Goal: Task Accomplishment & Management: Manage account settings

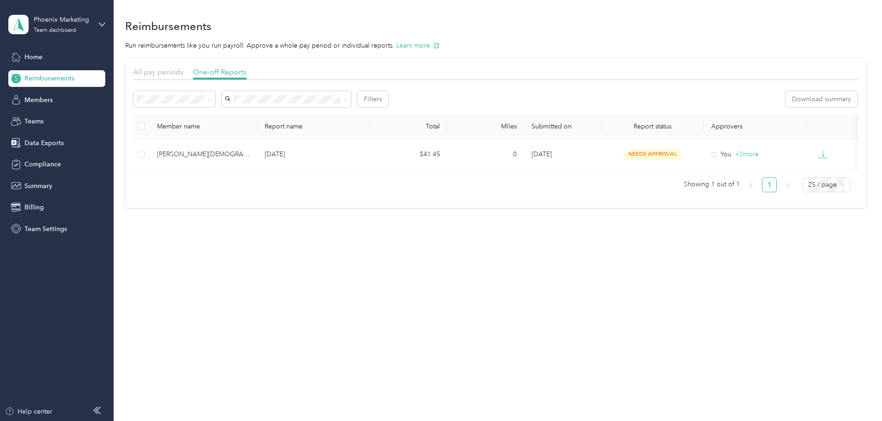
click at [845, 16] on div "Reimbursements Run reimbursements like you run payroll. Approve a whole pay per…" at bounding box center [496, 129] width 764 height 258
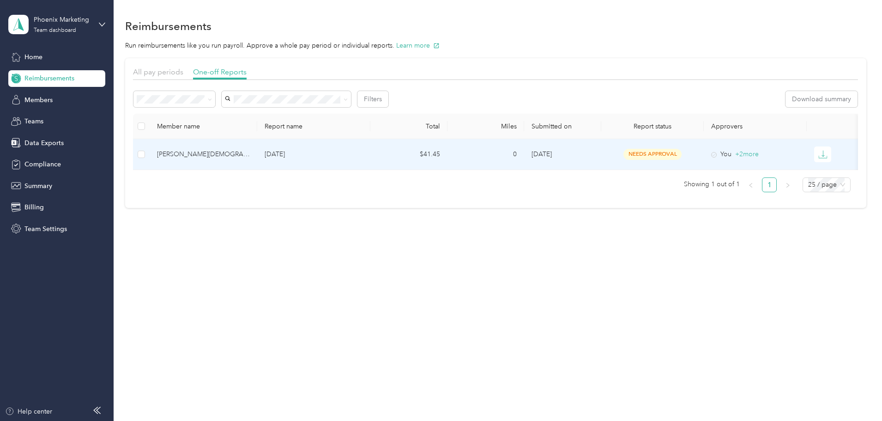
click at [240, 151] on div "[PERSON_NAME][DEMOGRAPHIC_DATA]" at bounding box center [203, 154] width 93 height 10
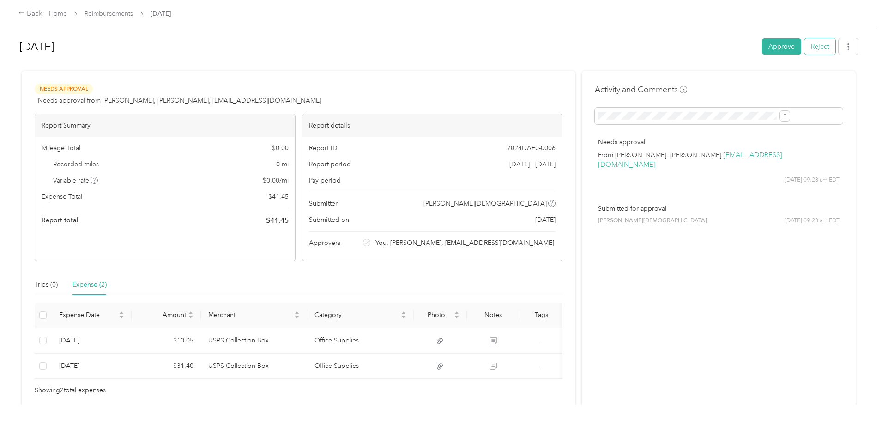
click at [805, 52] on button "Reject" at bounding box center [820, 46] width 31 height 16
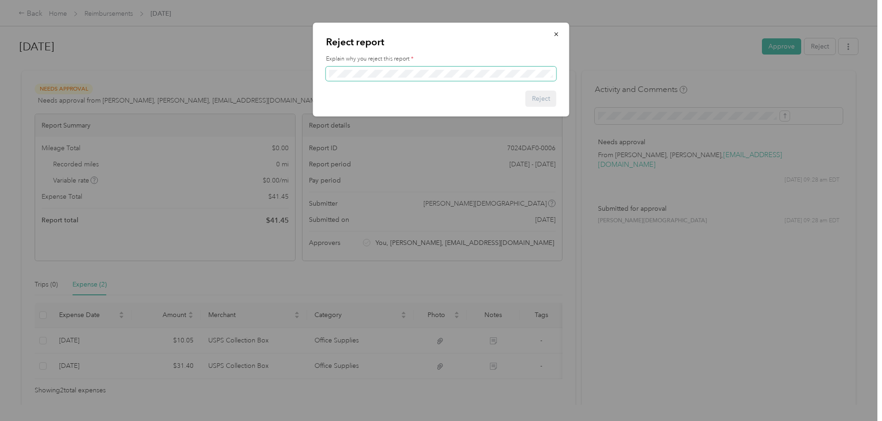
click at [362, 80] on span at bounding box center [441, 74] width 231 height 15
click at [555, 101] on button "Reject" at bounding box center [541, 99] width 31 height 16
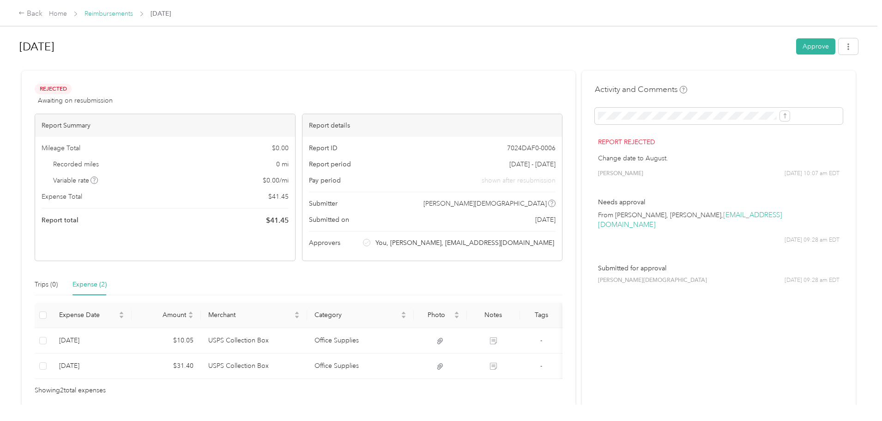
click at [133, 18] on link "Reimbursements" at bounding box center [109, 14] width 49 height 8
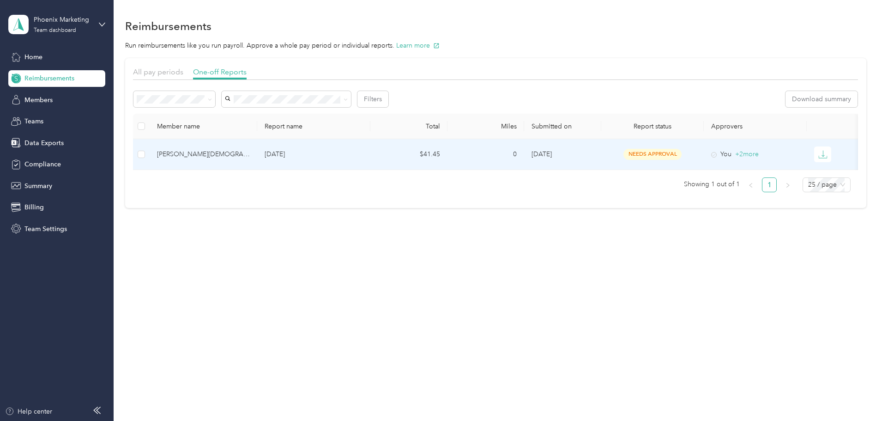
click at [250, 156] on div "[PERSON_NAME][DEMOGRAPHIC_DATA]" at bounding box center [203, 154] width 93 height 10
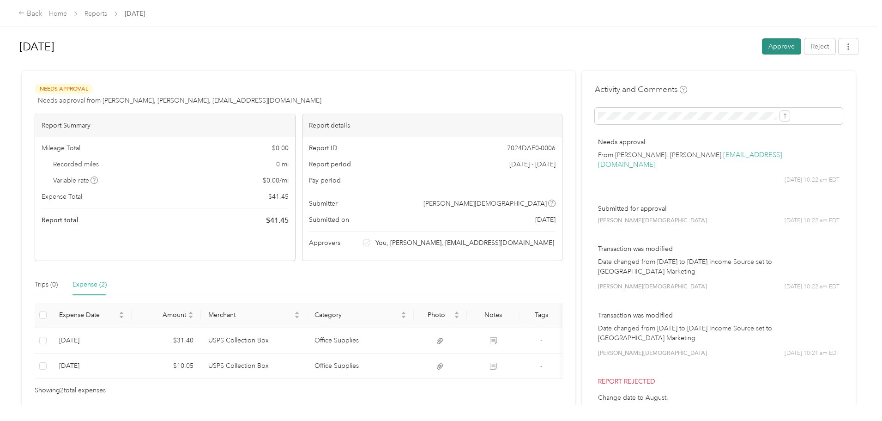
click at [762, 53] on button "Approve" at bounding box center [781, 46] width 39 height 16
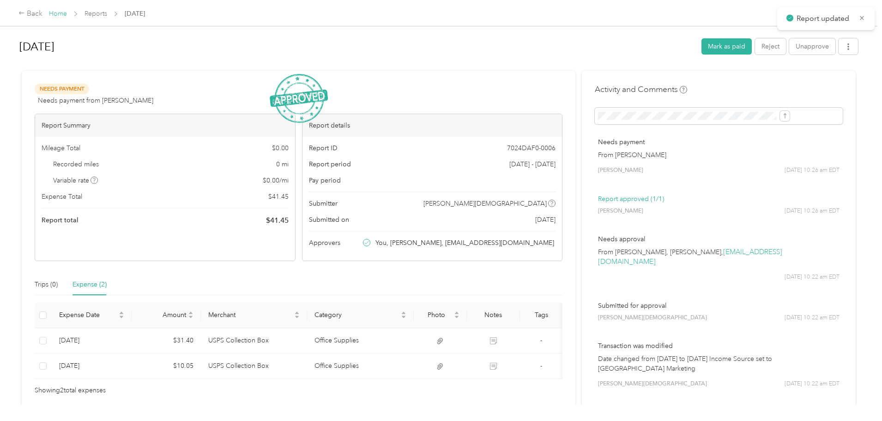
click at [67, 13] on link "Home" at bounding box center [58, 14] width 18 height 8
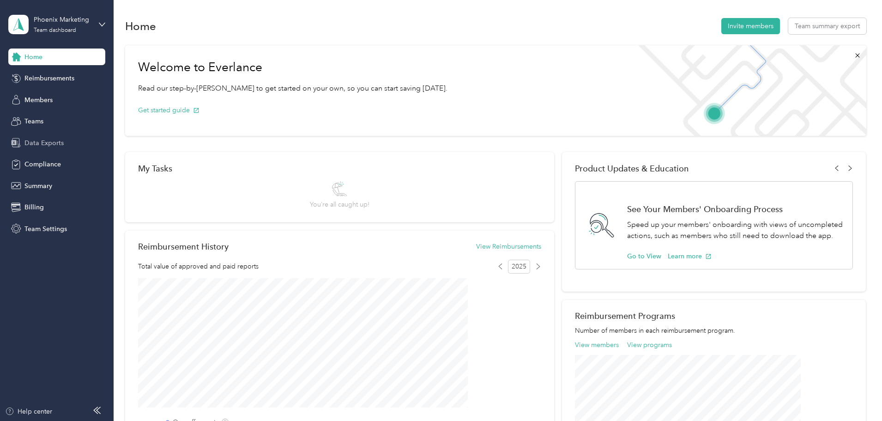
click at [40, 149] on div "Data Exports" at bounding box center [56, 142] width 97 height 17
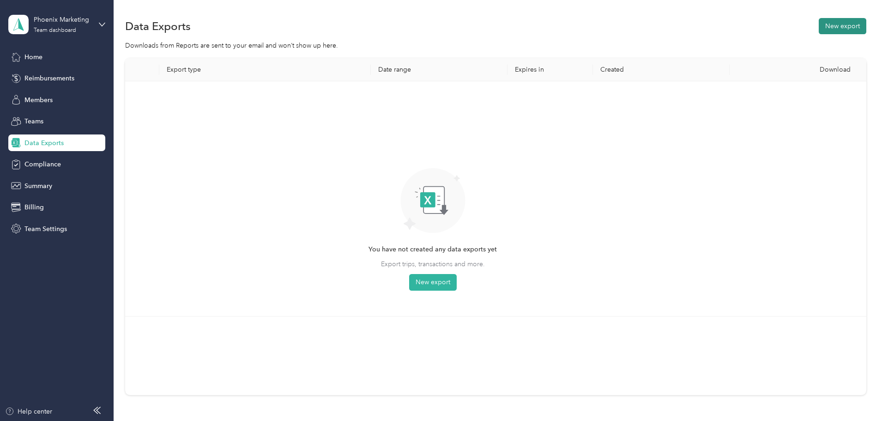
click at [819, 25] on button "New export" at bounding box center [843, 26] width 48 height 16
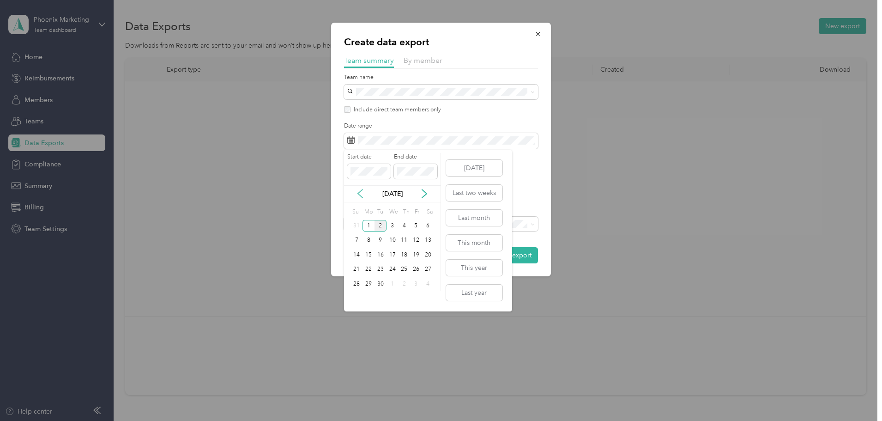
click at [357, 194] on icon at bounding box center [360, 193] width 9 height 9
click at [367, 227] on div "28" at bounding box center [369, 226] width 12 height 12
click at [423, 196] on icon at bounding box center [424, 193] width 9 height 9
click at [415, 284] on div "29" at bounding box center [416, 284] width 12 height 12
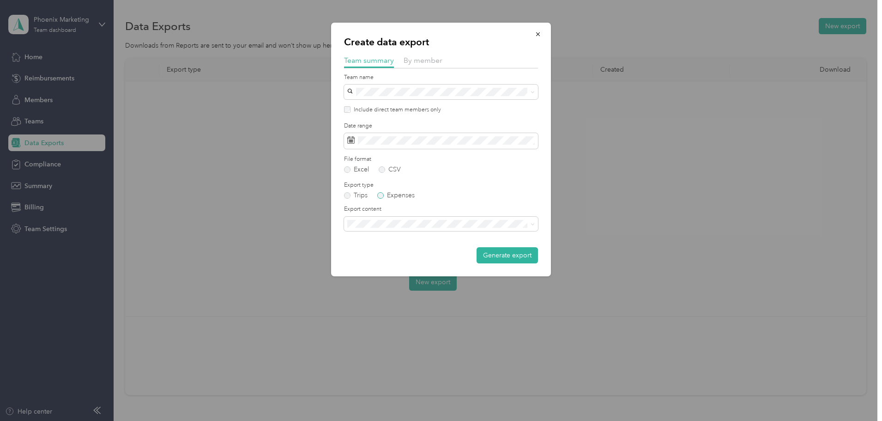
click at [387, 196] on label "Expenses" at bounding box center [395, 195] width 37 height 6
click at [406, 258] on span "Summary and full expenses list" at bounding box center [395, 256] width 89 height 8
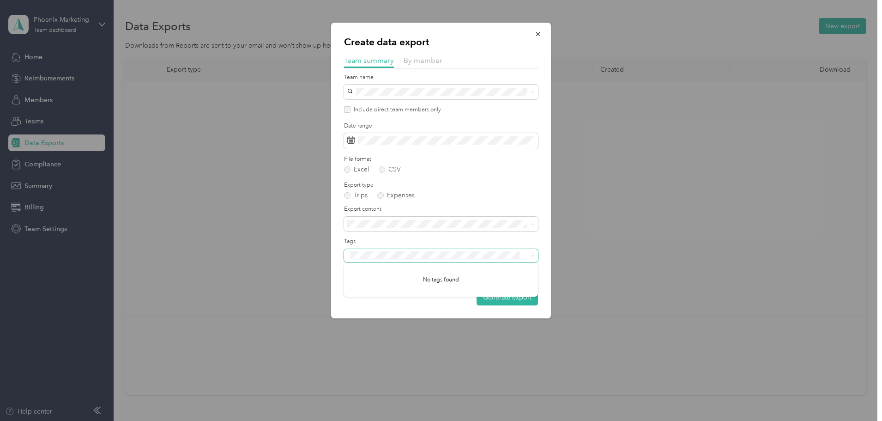
click at [532, 256] on icon at bounding box center [532, 256] width 3 height 2
click at [517, 302] on button "Generate export" at bounding box center [507, 297] width 61 height 16
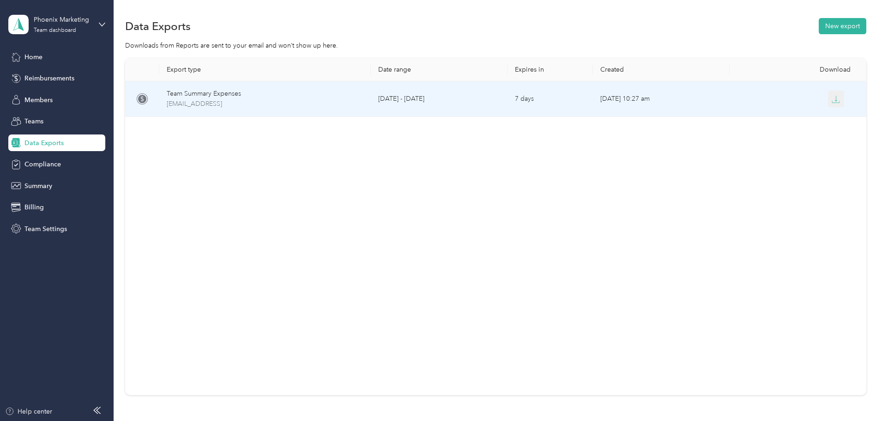
click at [832, 100] on icon "button" at bounding box center [836, 99] width 8 height 8
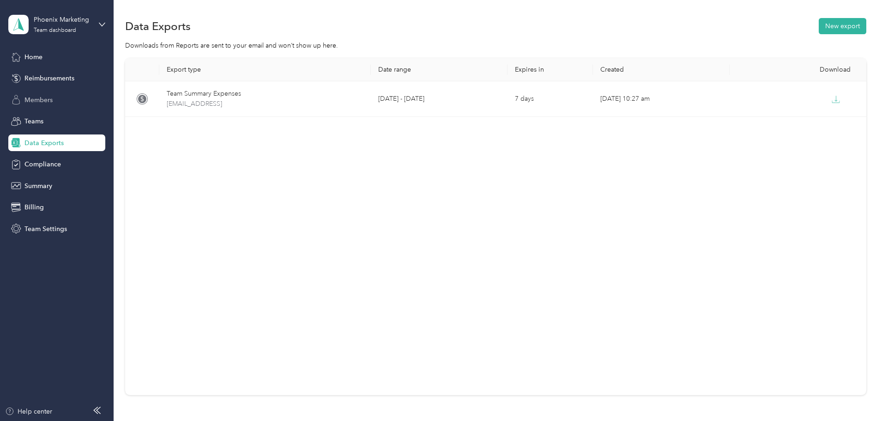
click at [26, 97] on span "Members" at bounding box center [38, 100] width 28 height 10
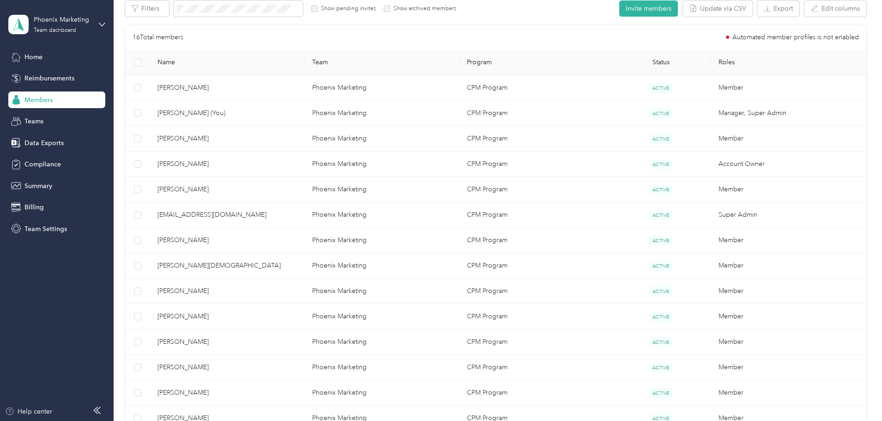
scroll to position [185, 0]
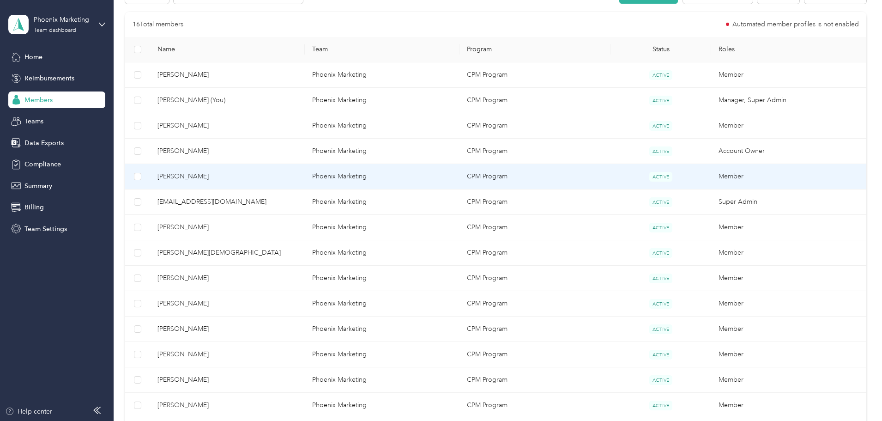
click at [234, 172] on span "[PERSON_NAME]" at bounding box center [228, 176] width 140 height 10
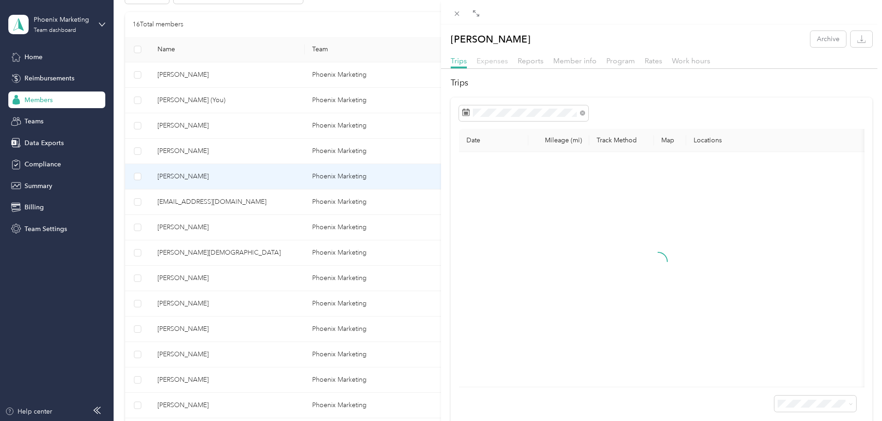
click at [493, 56] on span "Expenses" at bounding box center [492, 60] width 31 height 9
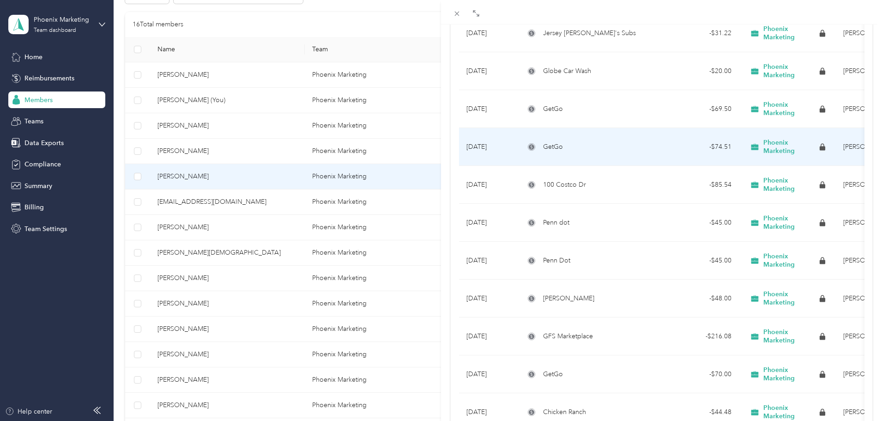
scroll to position [462, 0]
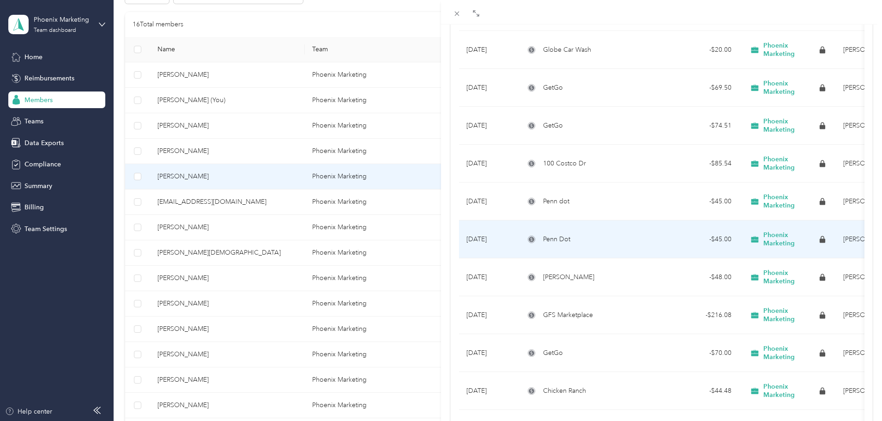
click at [489, 244] on td "[DATE]" at bounding box center [488, 239] width 58 height 38
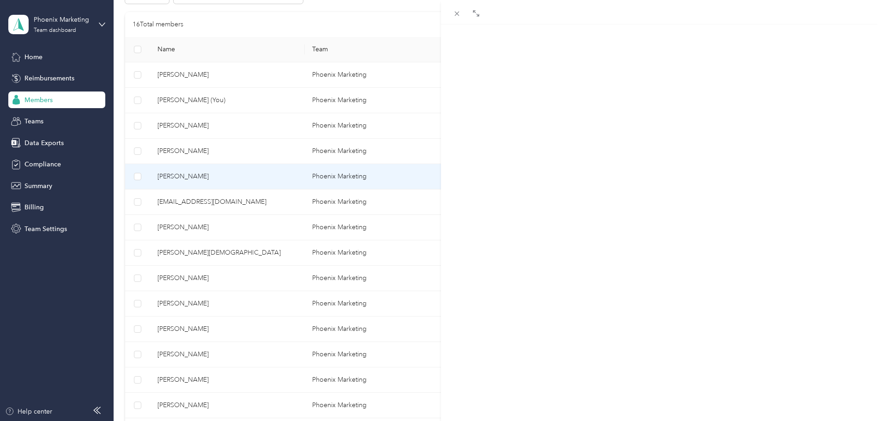
scroll to position [12, 0]
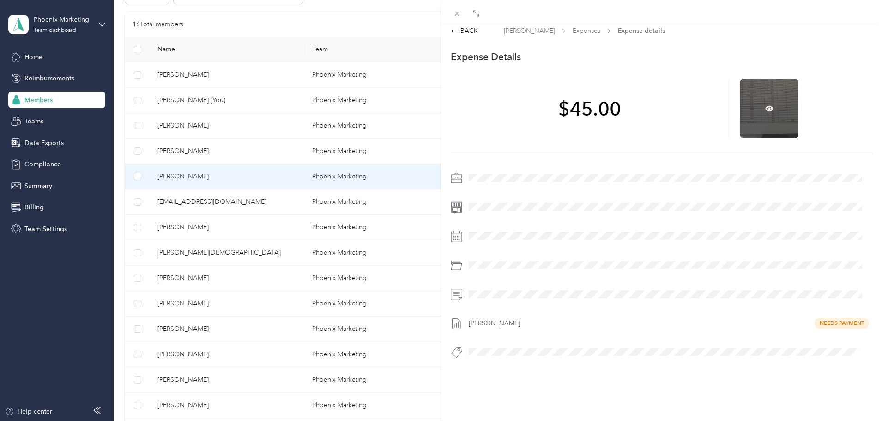
click at [760, 111] on div at bounding box center [770, 108] width 58 height 58
click at [766, 105] on icon at bounding box center [770, 108] width 8 height 6
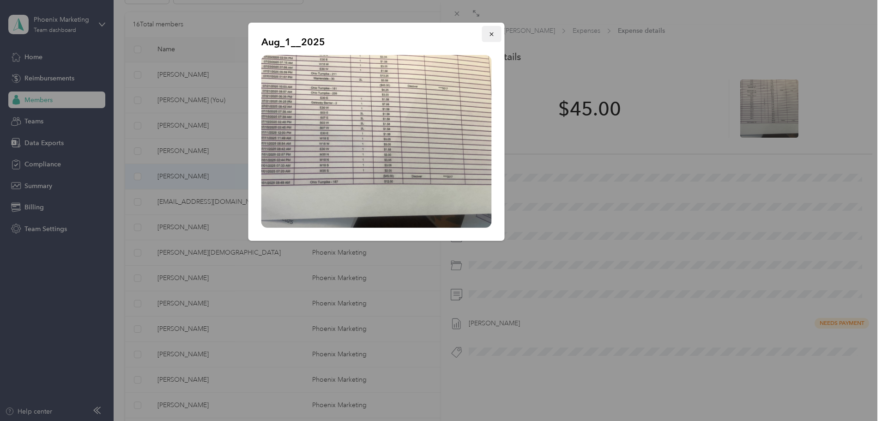
click at [492, 28] on button "button" at bounding box center [491, 34] width 19 height 16
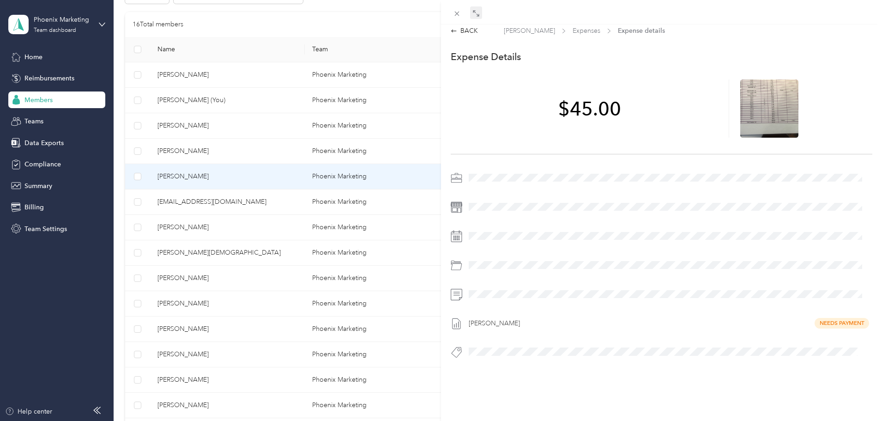
click at [473, 12] on icon at bounding box center [476, 13] width 7 height 7
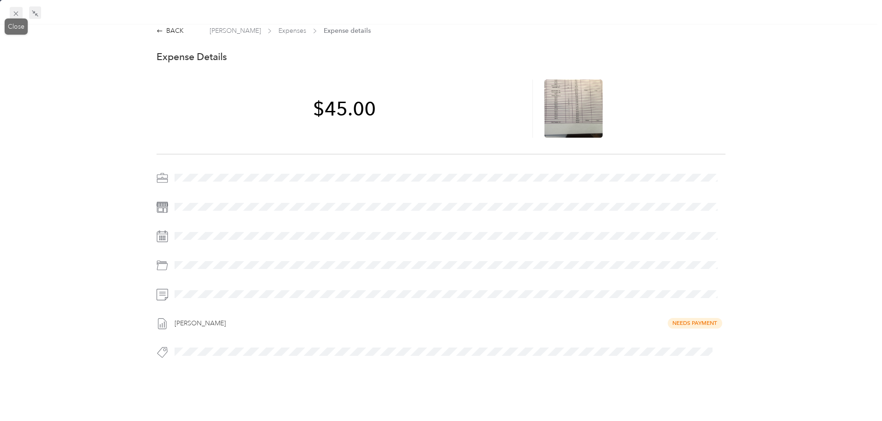
click at [19, 12] on icon at bounding box center [16, 14] width 8 height 8
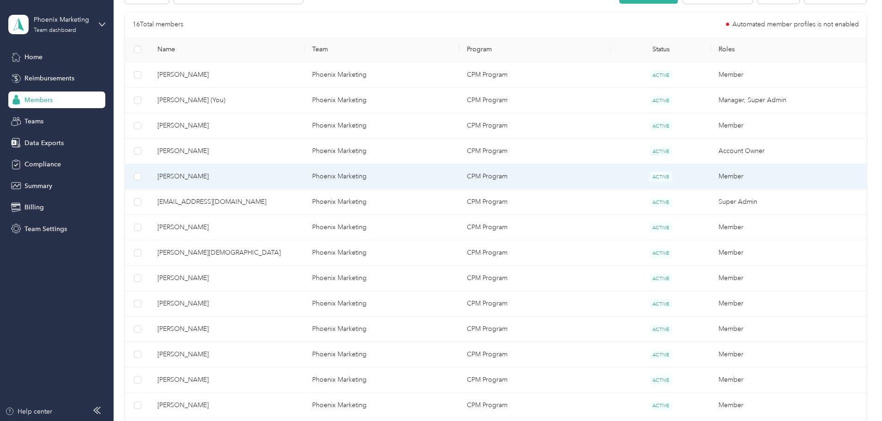
click at [246, 171] on span "[PERSON_NAME]" at bounding box center [228, 176] width 140 height 10
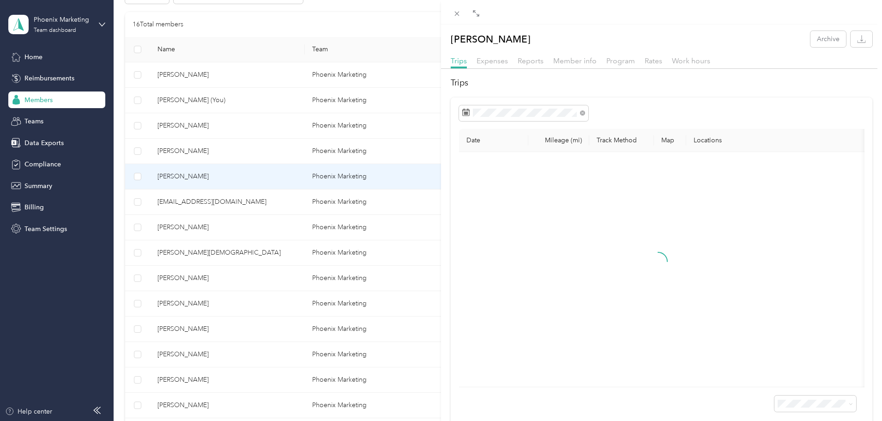
click at [500, 65] on div "Expenses" at bounding box center [492, 61] width 31 height 12
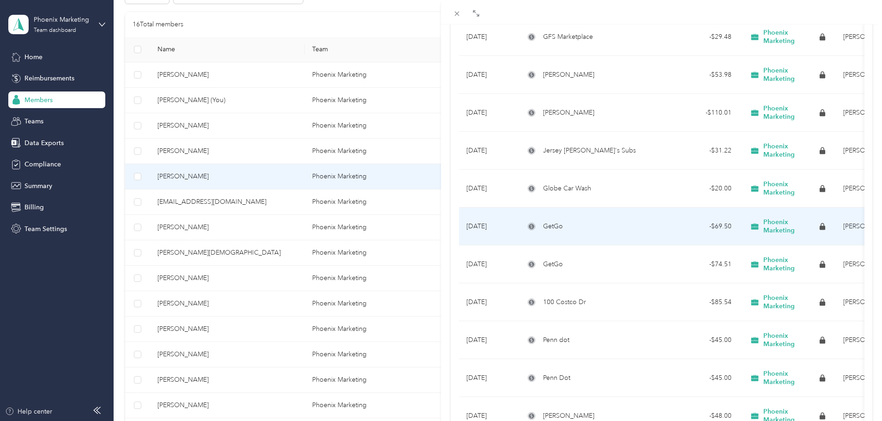
scroll to position [416, 0]
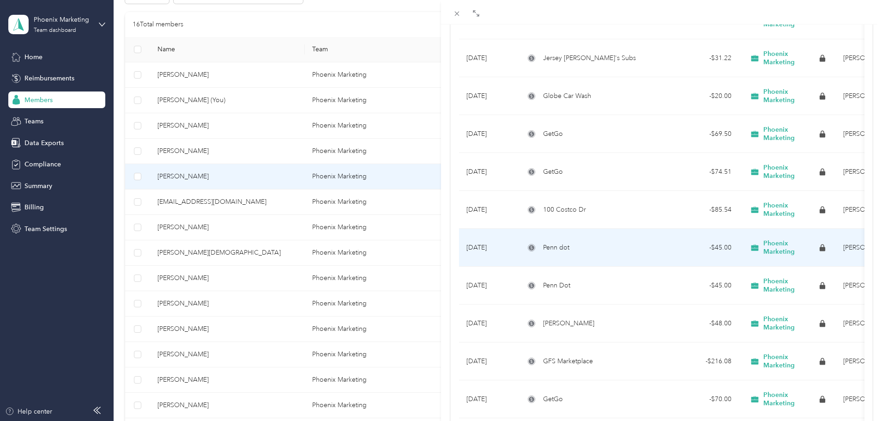
click at [565, 253] on td "Penn dot" at bounding box center [586, 248] width 139 height 38
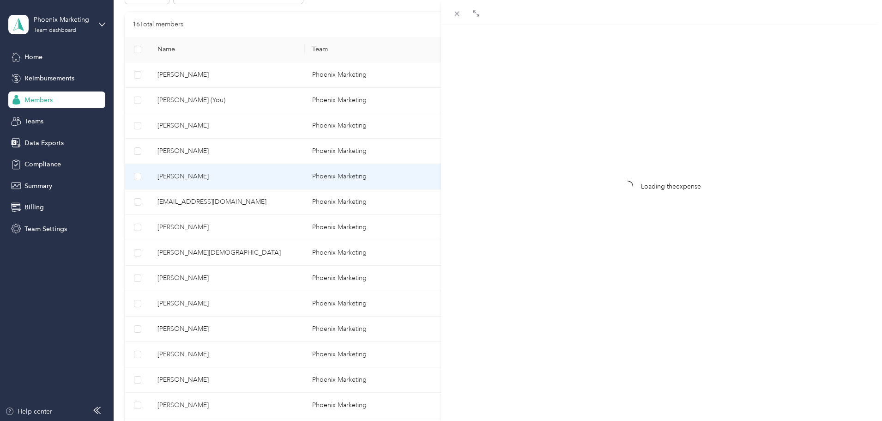
scroll to position [12, 0]
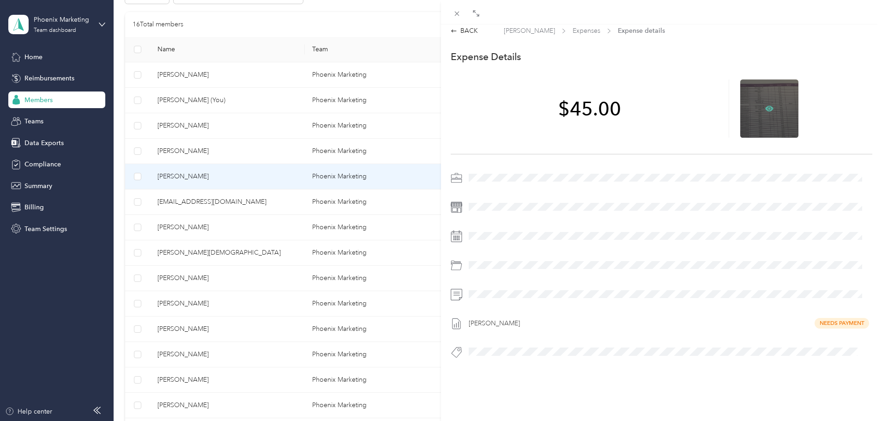
click at [766, 105] on icon at bounding box center [770, 108] width 8 height 6
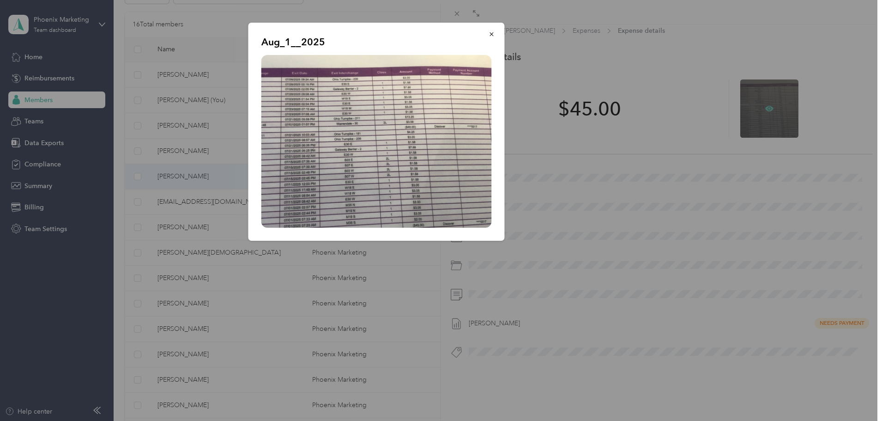
click at [764, 100] on div at bounding box center [441, 210] width 882 height 421
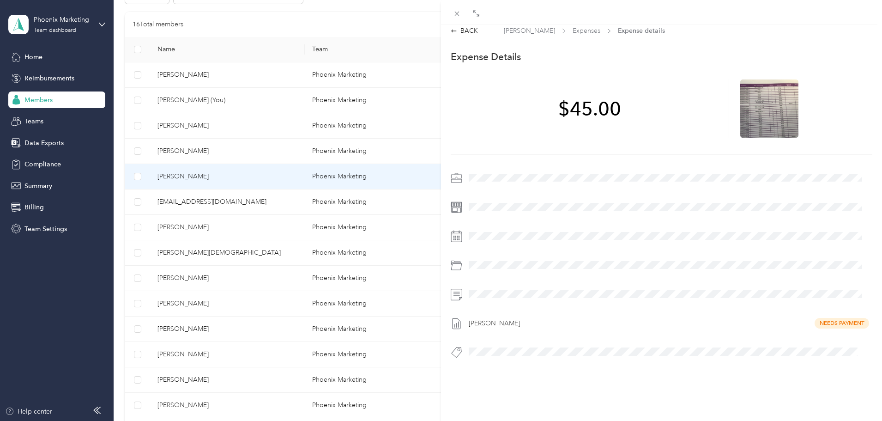
click at [485, 143] on div "$45.00" at bounding box center [662, 108] width 422 height 91
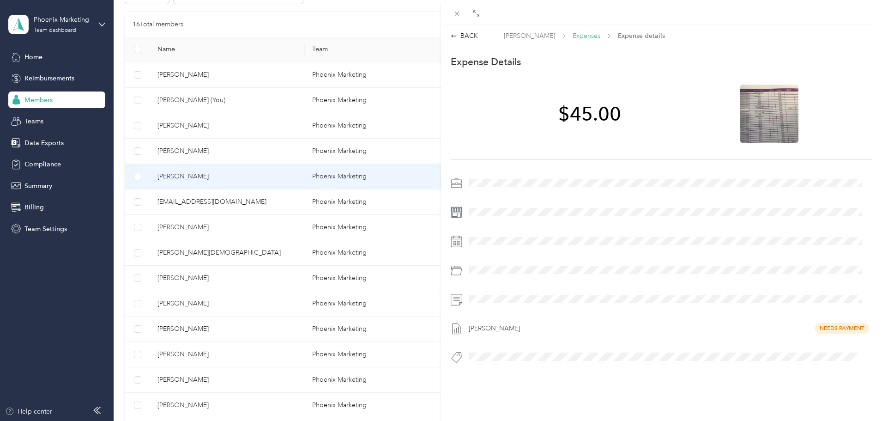
click at [573, 36] on span "Expenses" at bounding box center [587, 36] width 28 height 10
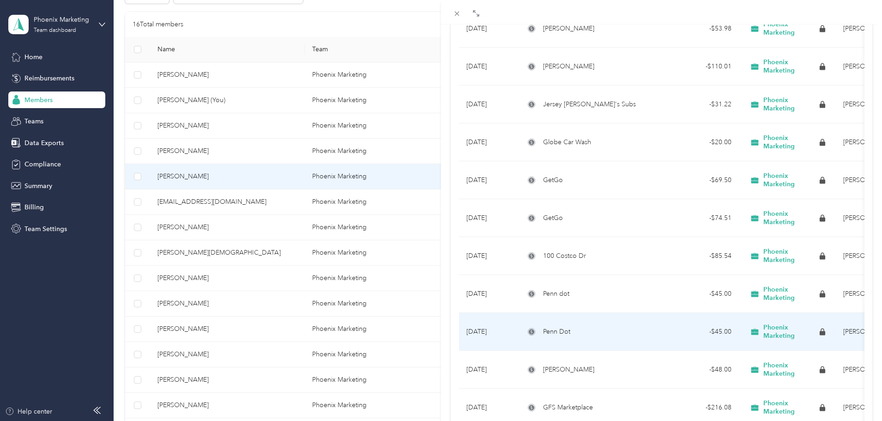
click at [573, 334] on div "Penn Dot" at bounding box center [587, 332] width 124 height 10
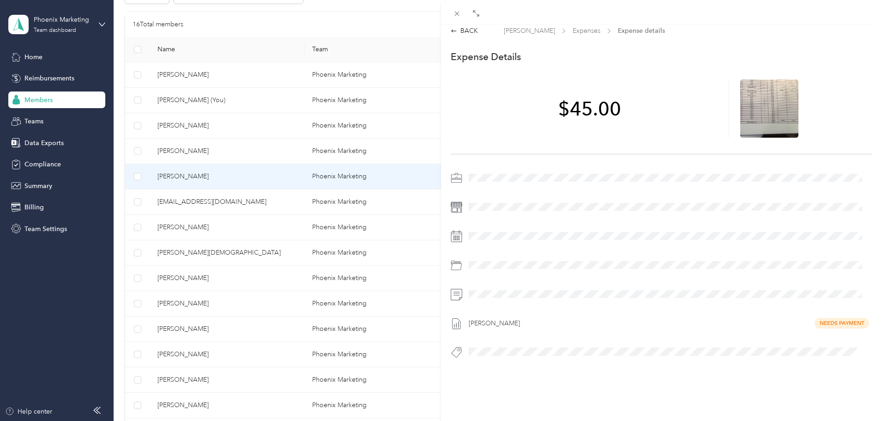
scroll to position [12, 0]
click at [480, 12] on span at bounding box center [476, 12] width 12 height 13
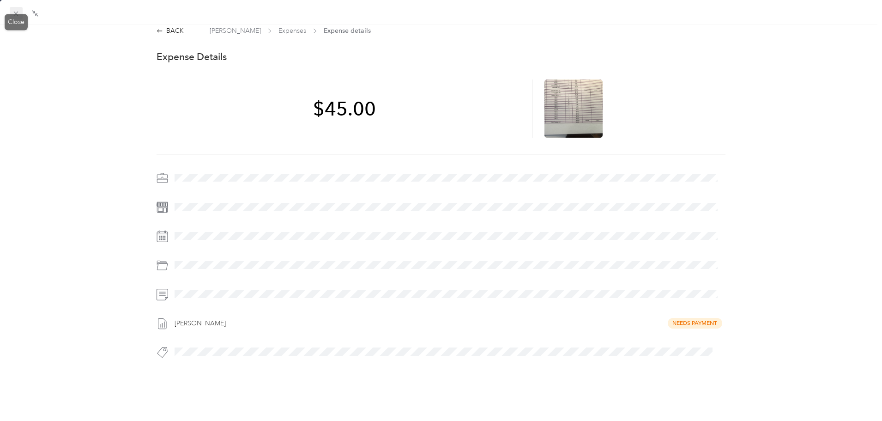
click at [18, 420] on div "Drag to resize Click to close BACK [PERSON_NAME] Expenses Expense details This …" at bounding box center [439, 421] width 878 height 0
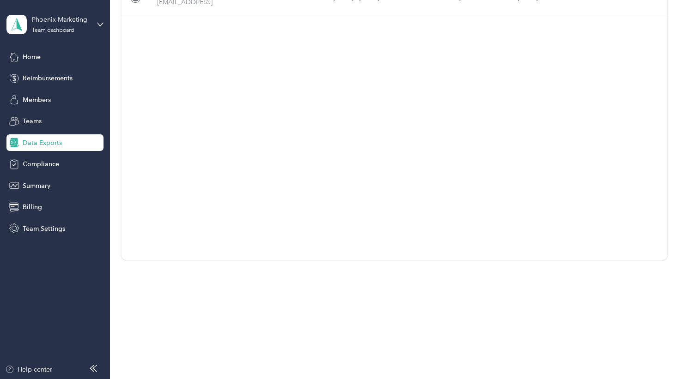
scroll to position [110, 0]
click at [44, 55] on div "Home" at bounding box center [54, 57] width 97 height 17
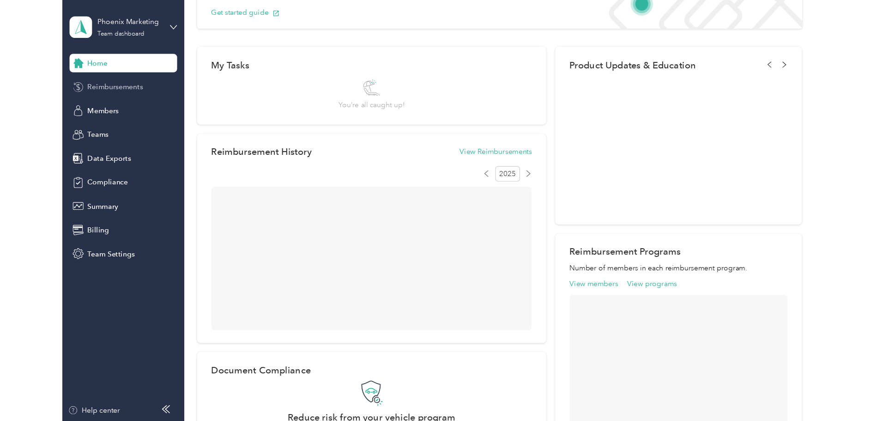
scroll to position [185, 0]
